Goal: Navigation & Orientation: Find specific page/section

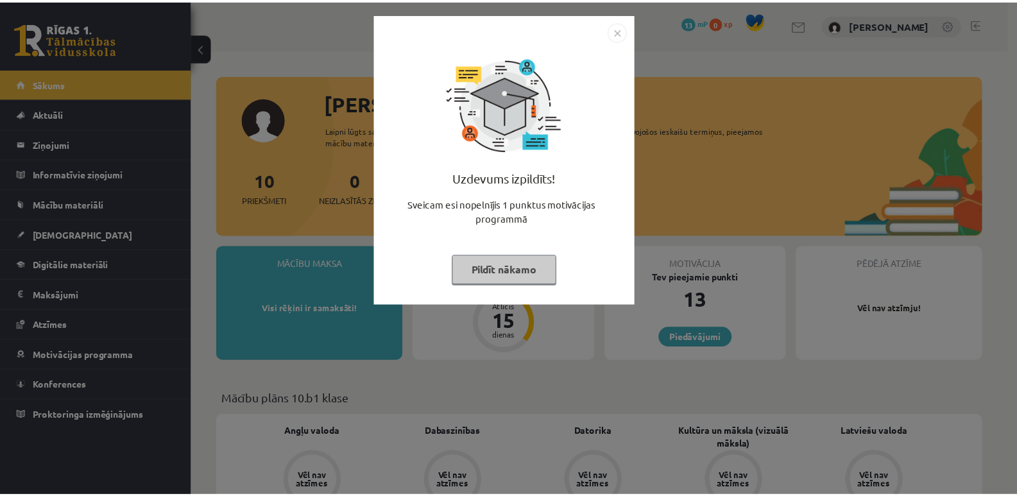
scroll to position [193, 0]
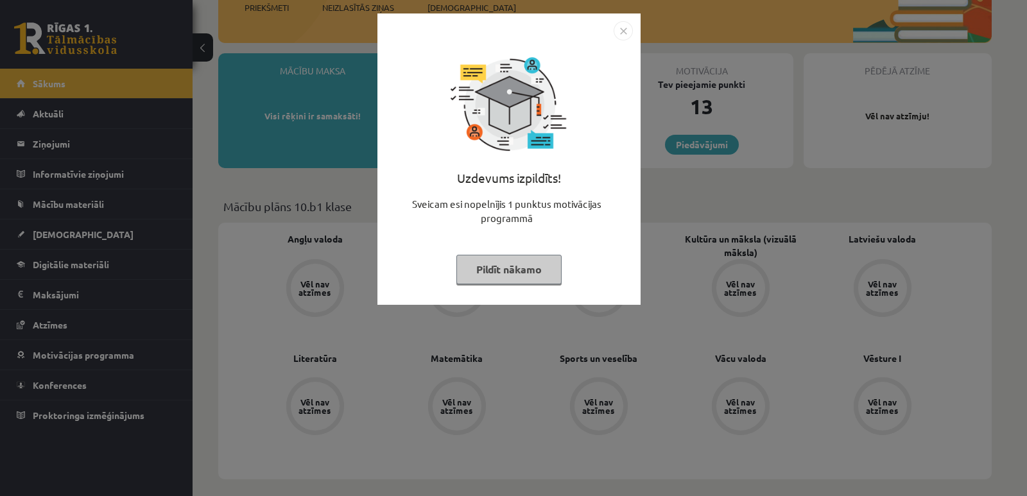
click at [623, 35] on img "Close" at bounding box center [623, 30] width 19 height 19
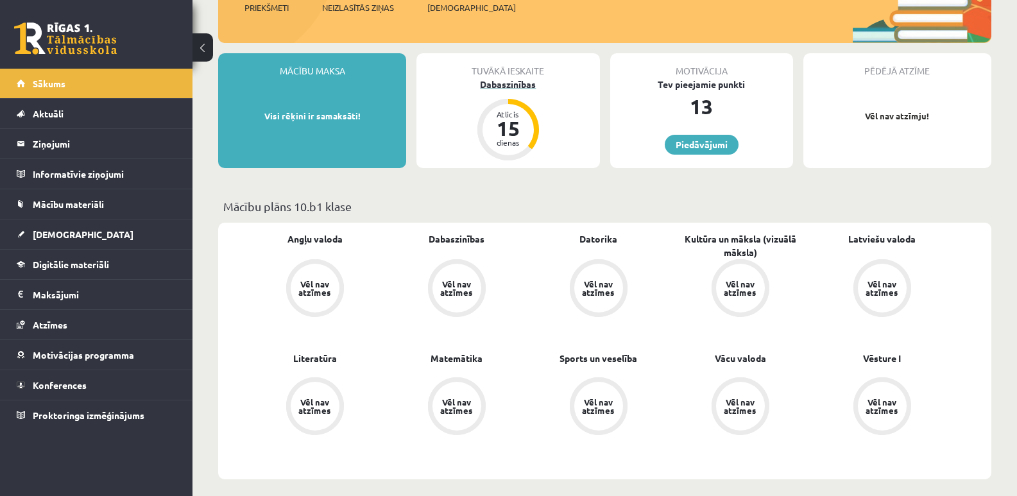
click at [507, 133] on div "15" at bounding box center [508, 128] width 39 height 21
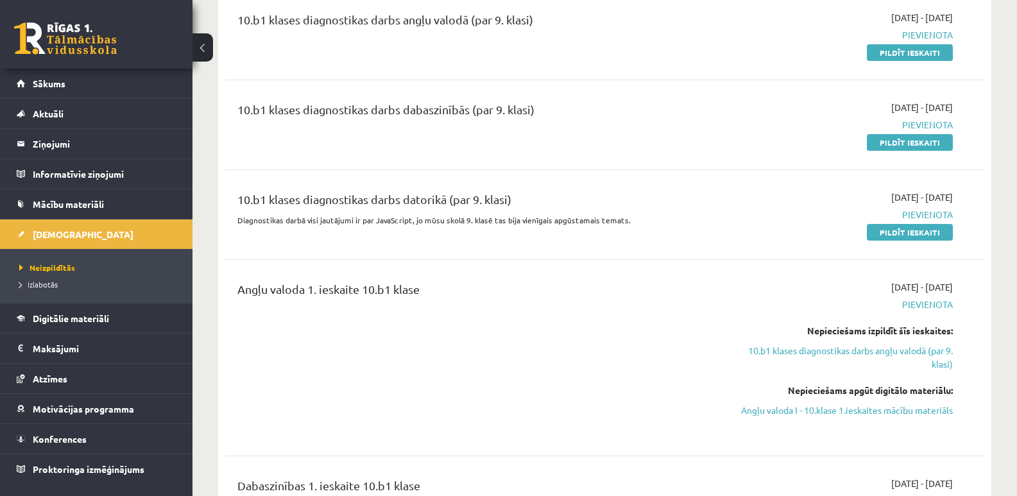
scroll to position [193, 0]
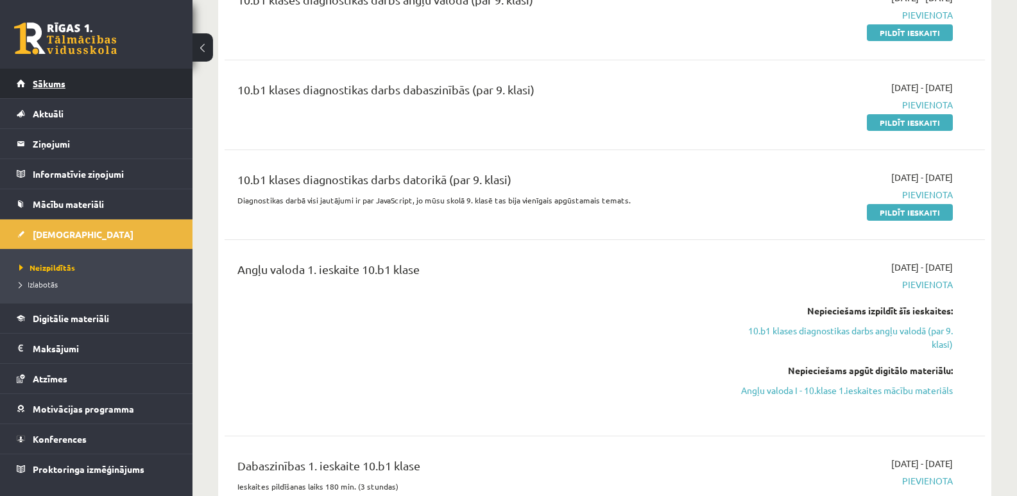
click at [53, 83] on span "Sākums" at bounding box center [49, 84] width 33 height 12
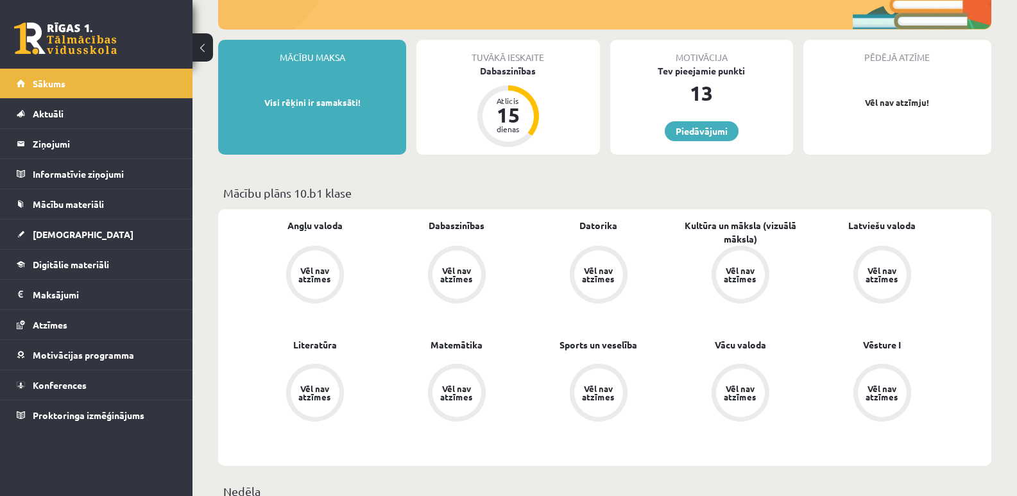
scroll to position [193, 0]
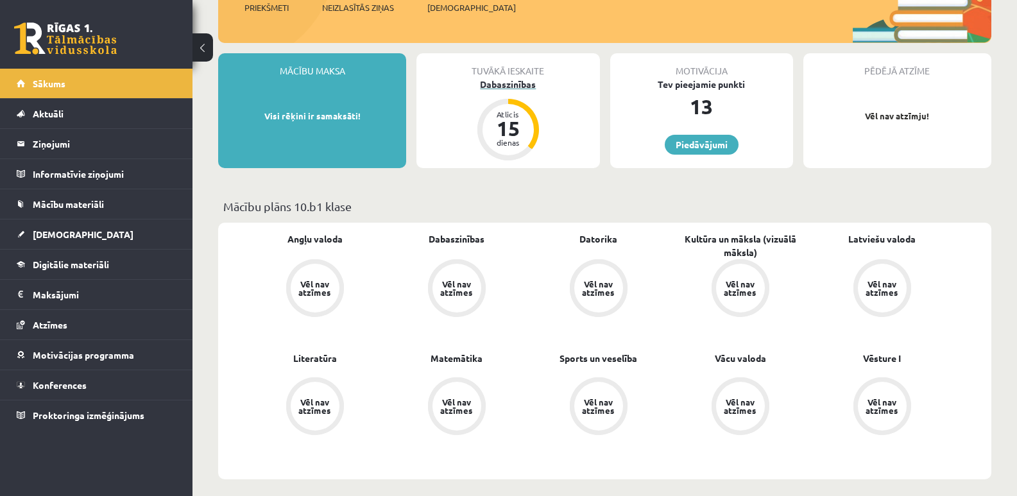
click at [500, 85] on div "Dabaszinības" at bounding box center [508, 84] width 183 height 13
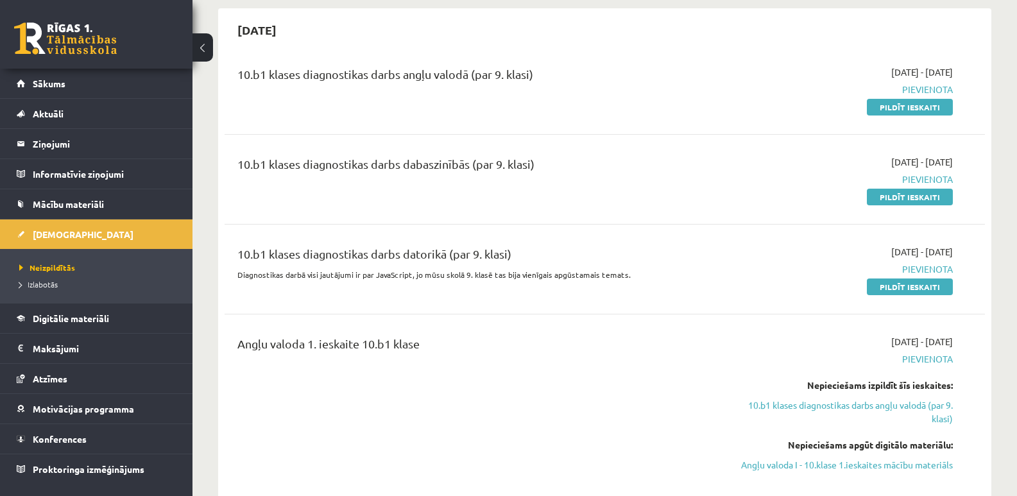
scroll to position [128, 0]
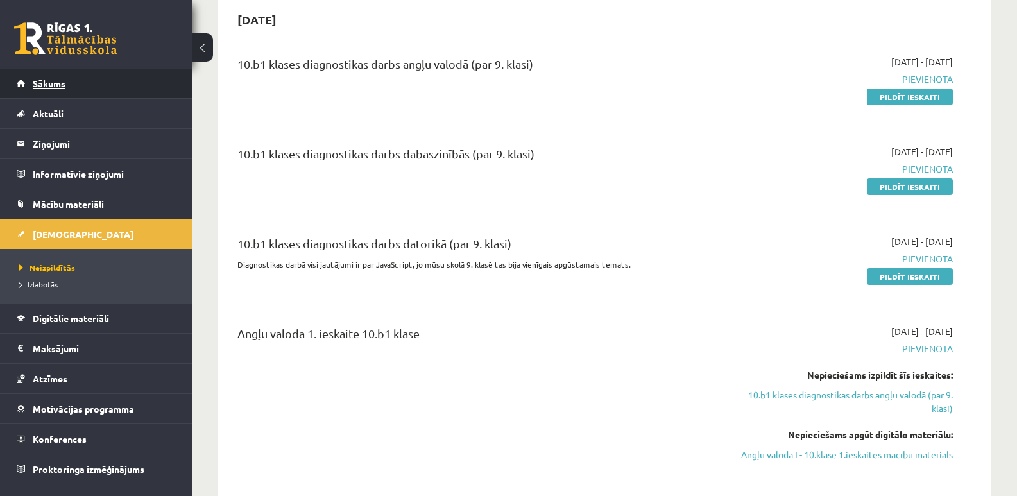
click at [60, 86] on span "Sākums" at bounding box center [49, 84] width 33 height 12
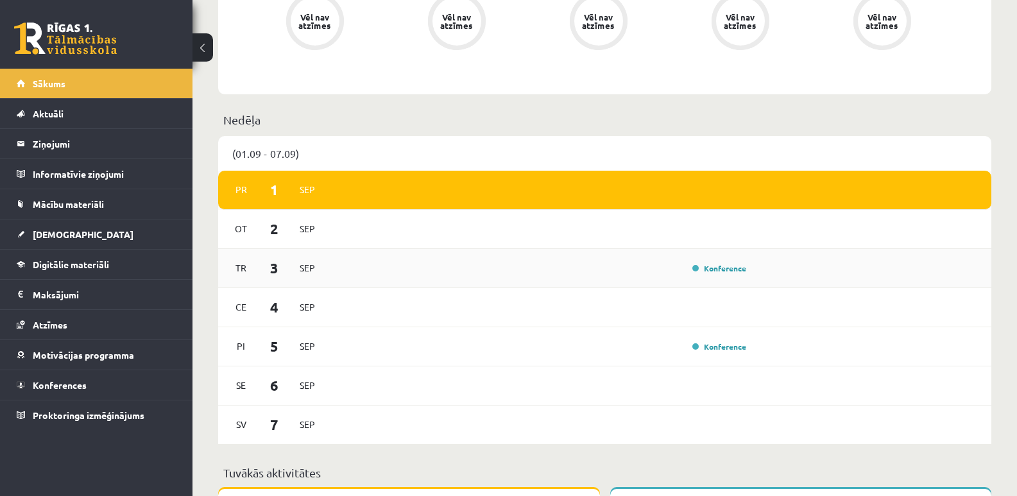
scroll to position [770, 0]
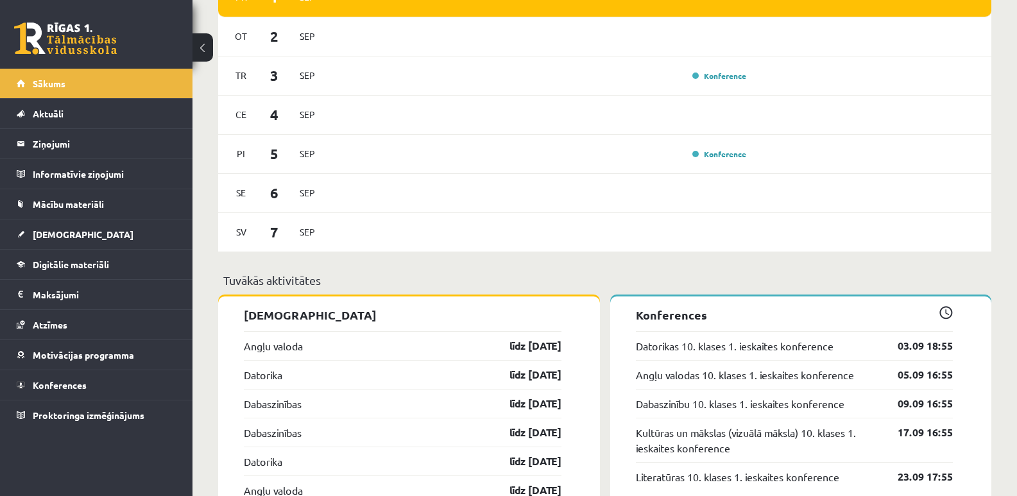
click at [614, 293] on div "Tuvākās aktivitātes" at bounding box center [605, 284] width 774 height 25
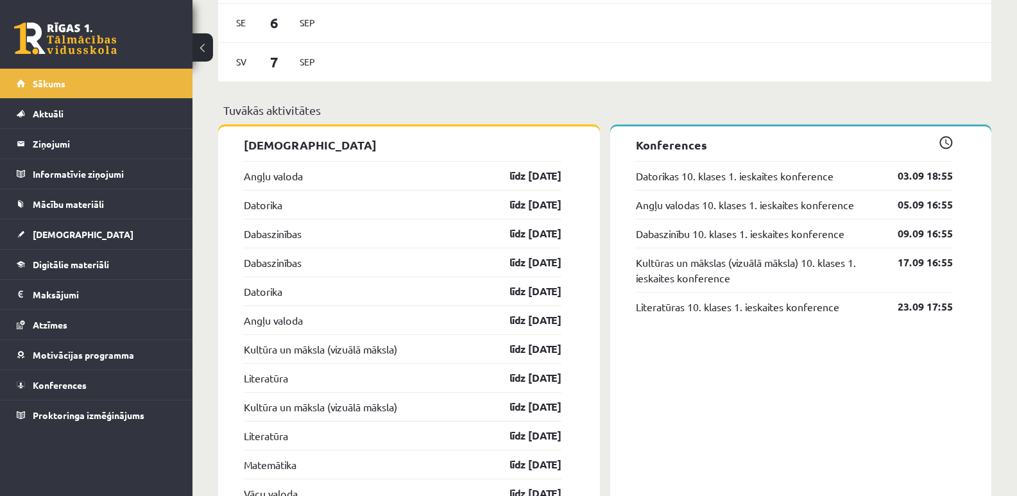
scroll to position [963, 0]
